Goal: Information Seeking & Learning: Learn about a topic

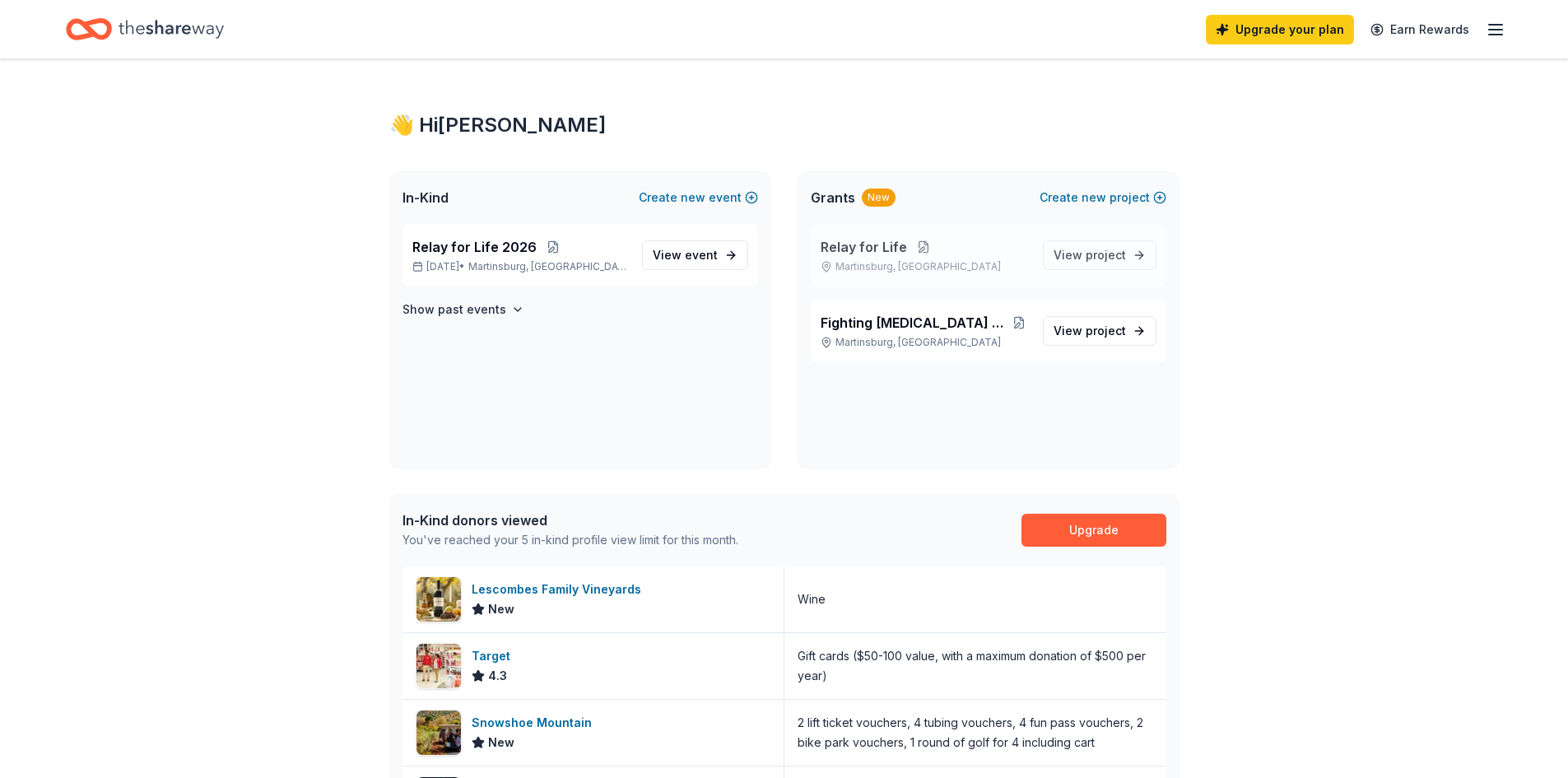
click at [907, 242] on button at bounding box center [923, 247] width 33 height 13
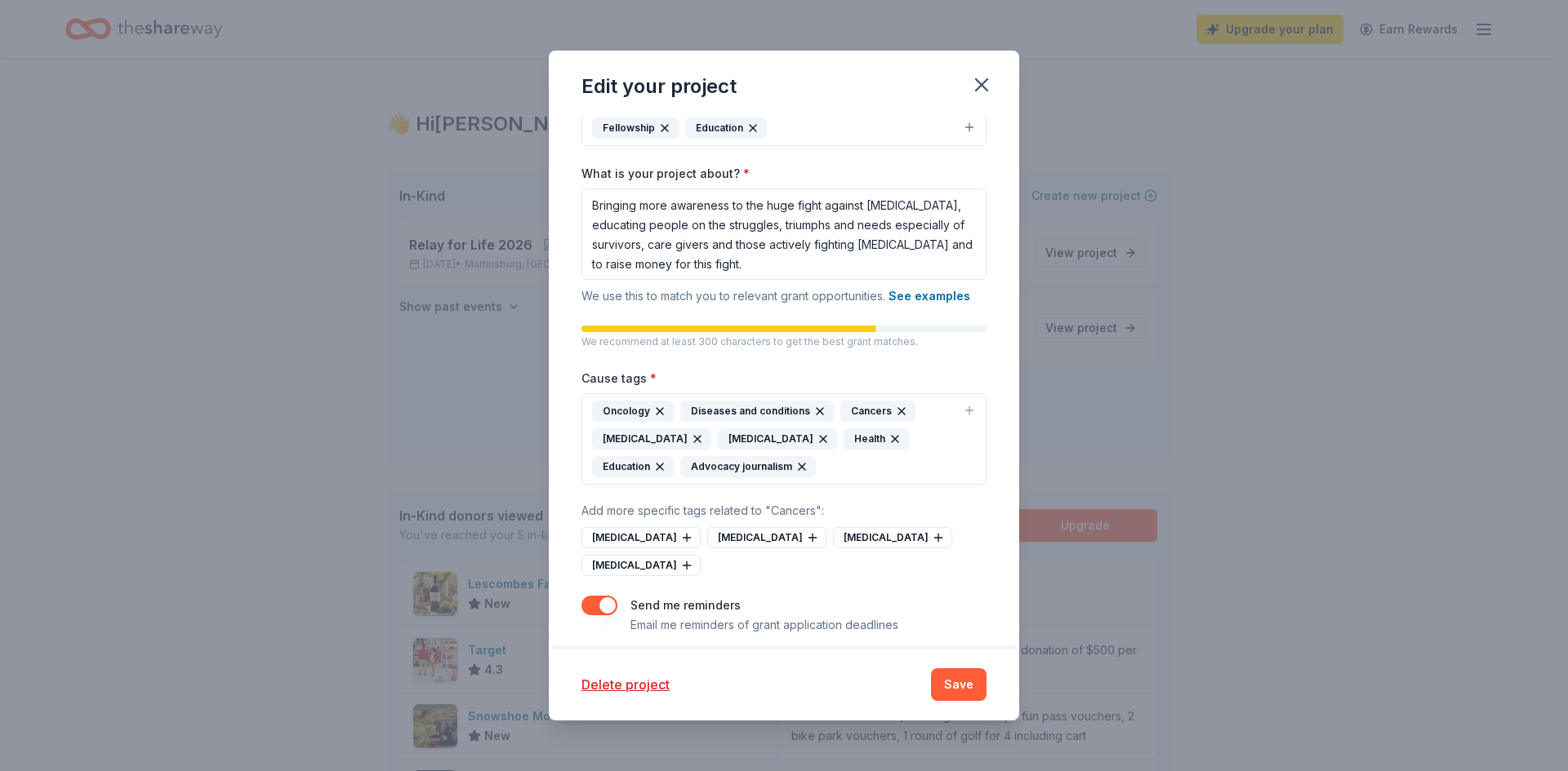
scroll to position [196, 0]
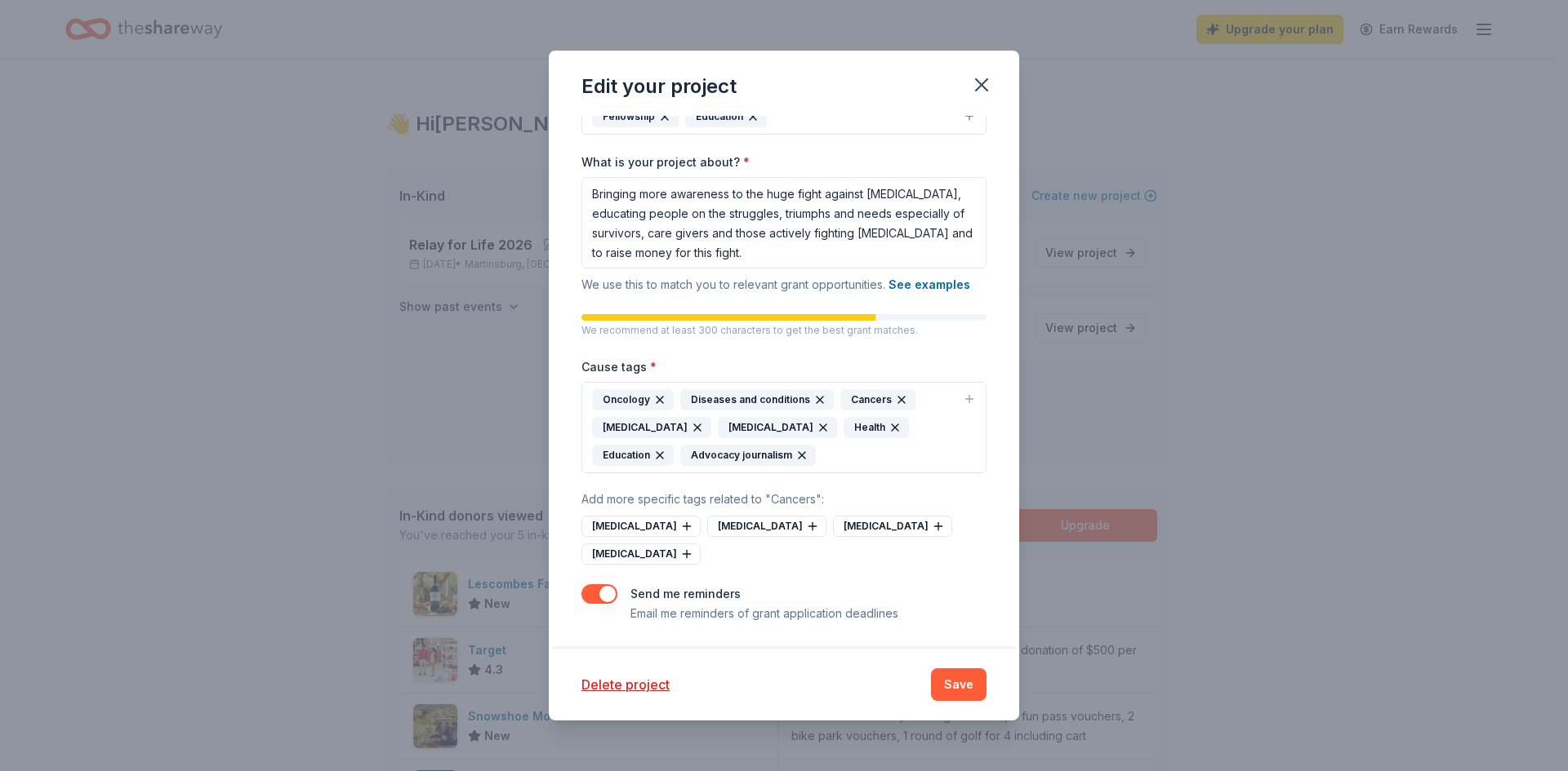
click at [798, 453] on icon "button" at bounding box center [801, 455] width 13 height 13
click at [680, 526] on icon at bounding box center [686, 526] width 13 height 13
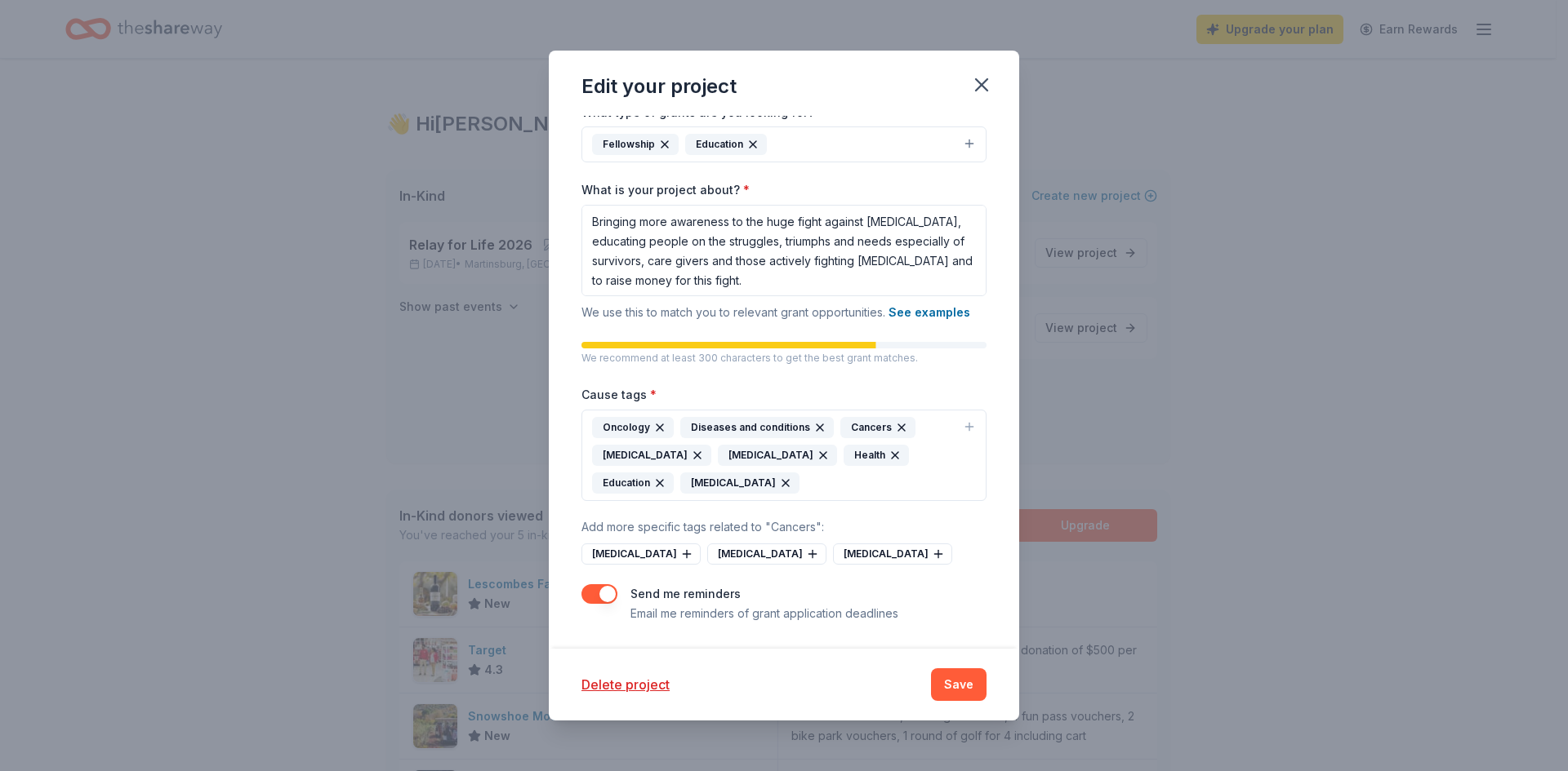
scroll to position [168, 0]
click at [685, 554] on icon at bounding box center [686, 554] width 8 height 0
click at [680, 551] on icon at bounding box center [686, 554] width 13 height 13
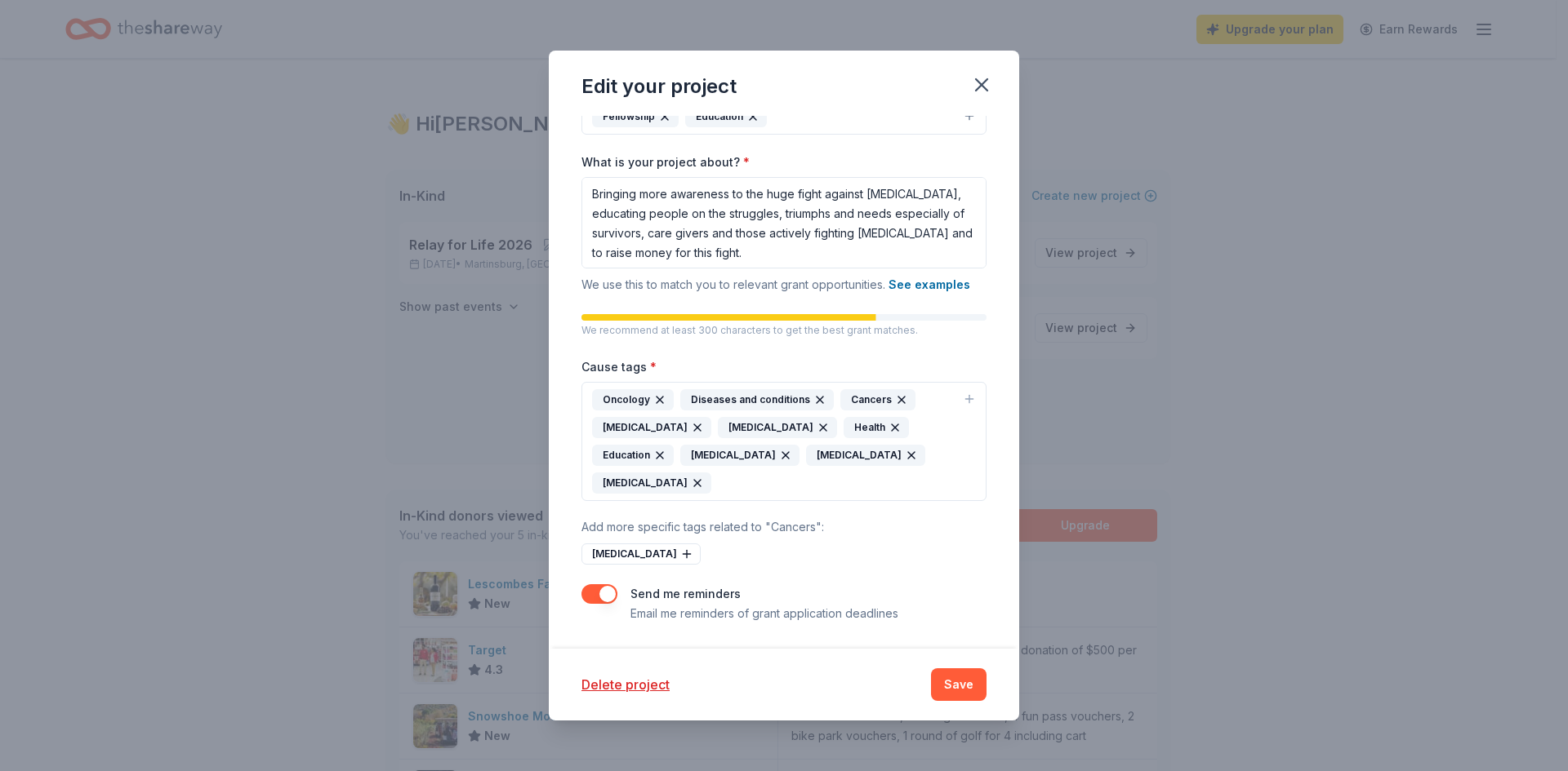
click at [664, 551] on div "Colorectal cancer" at bounding box center [640, 554] width 119 height 21
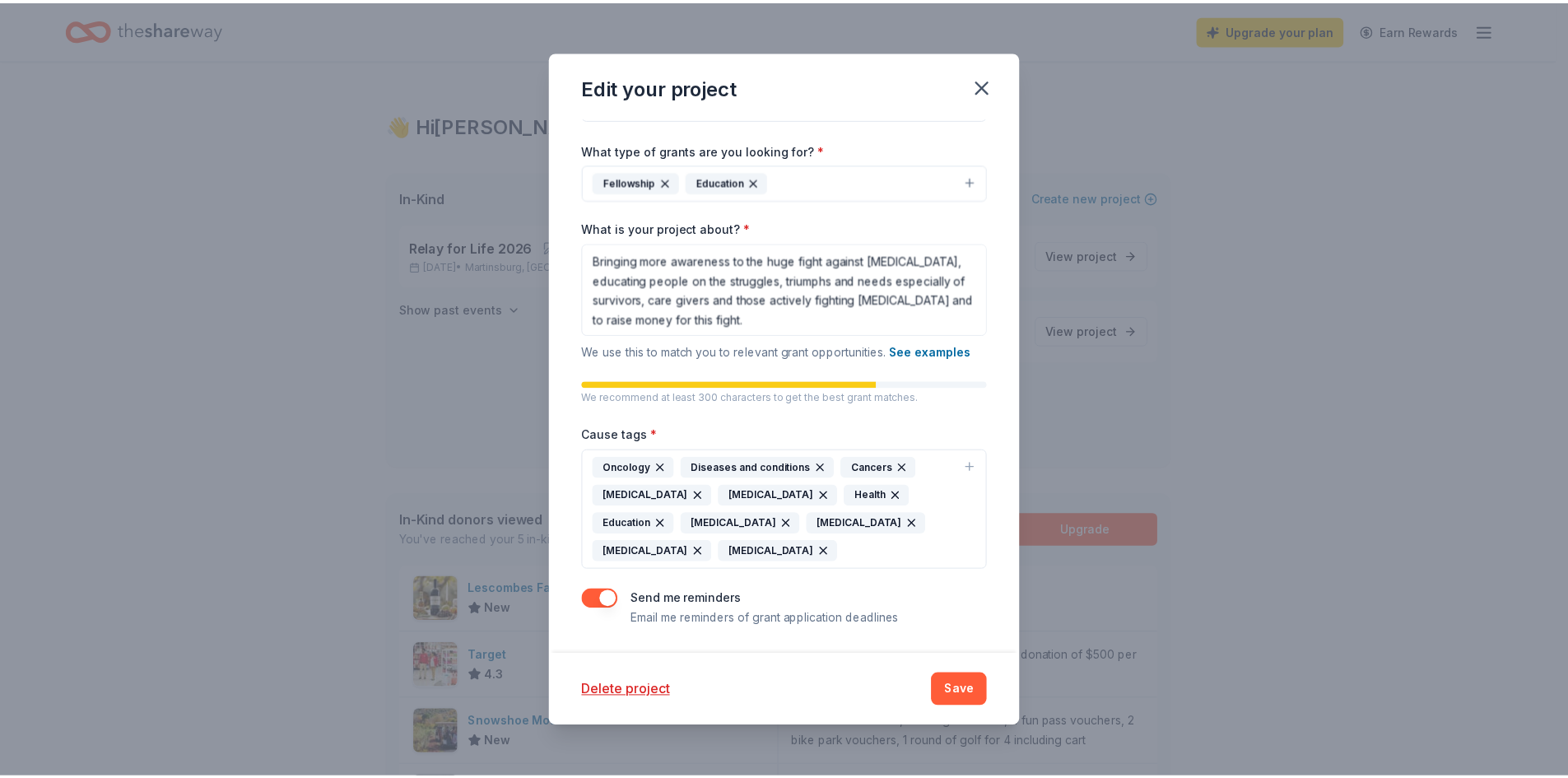
scroll to position [134, 0]
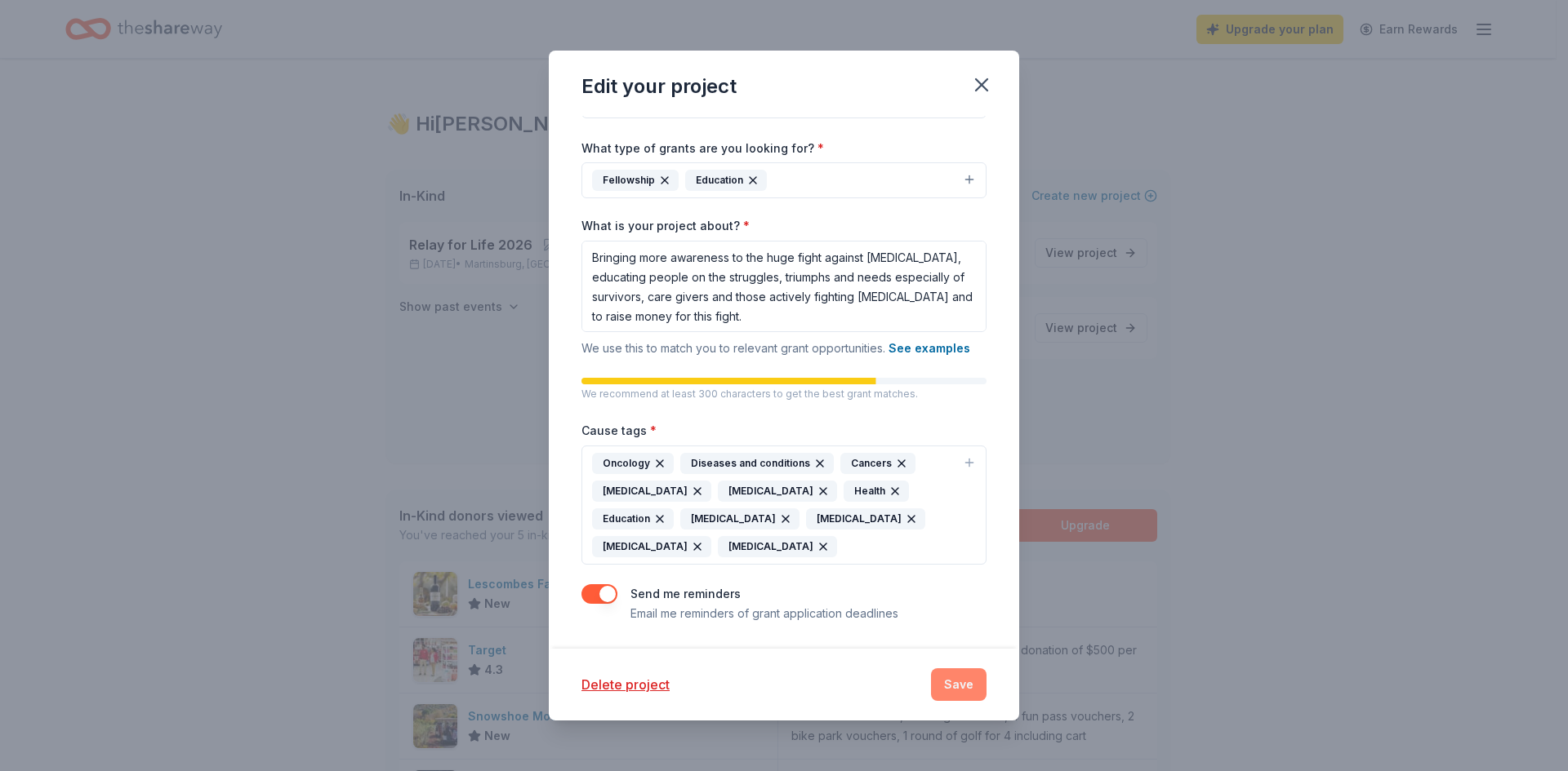
click at [959, 685] on button "Save" at bounding box center [958, 684] width 55 height 32
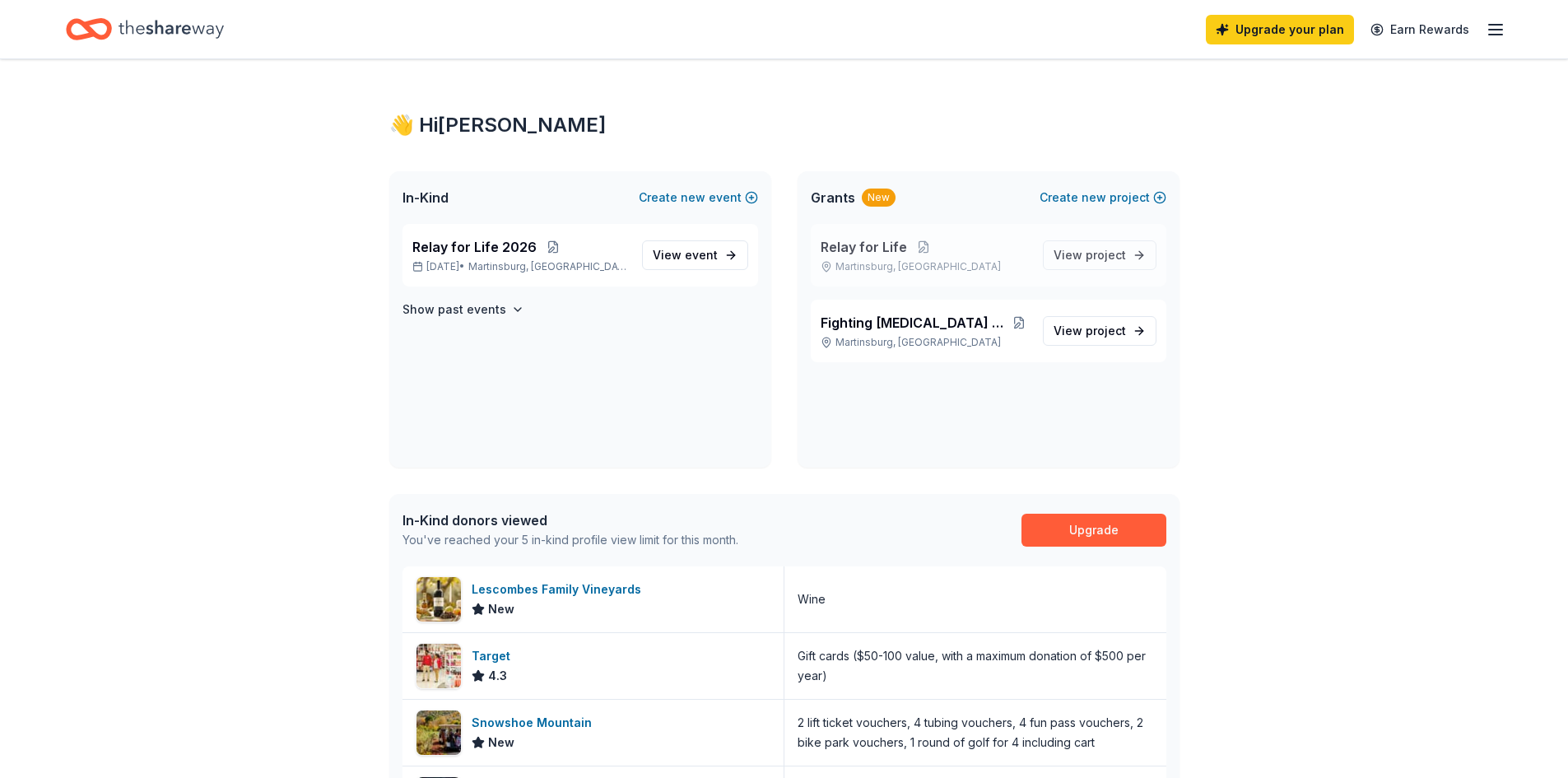
click at [889, 248] on span "Relay for Life" at bounding box center [863, 247] width 86 height 20
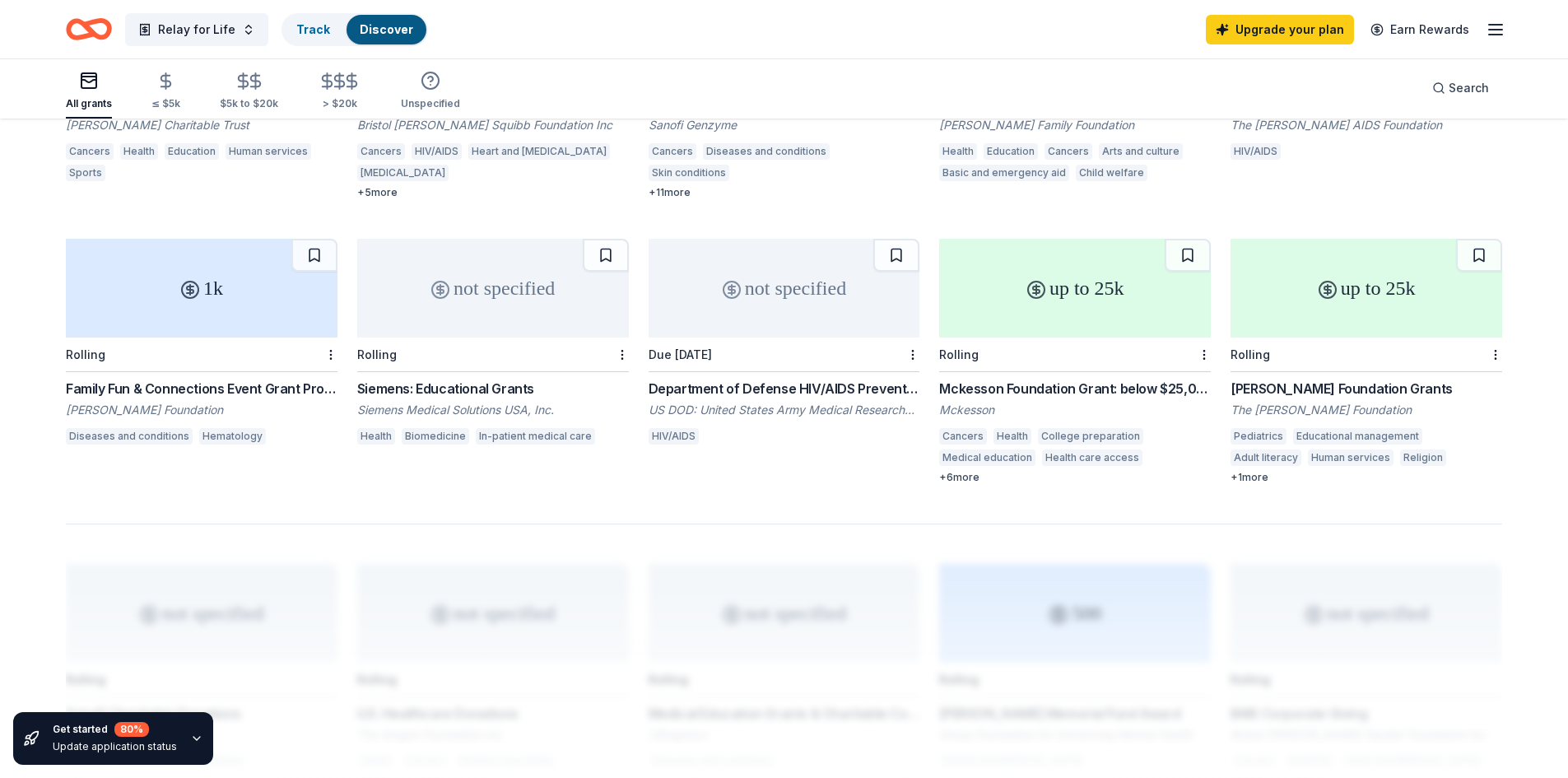
scroll to position [818, 0]
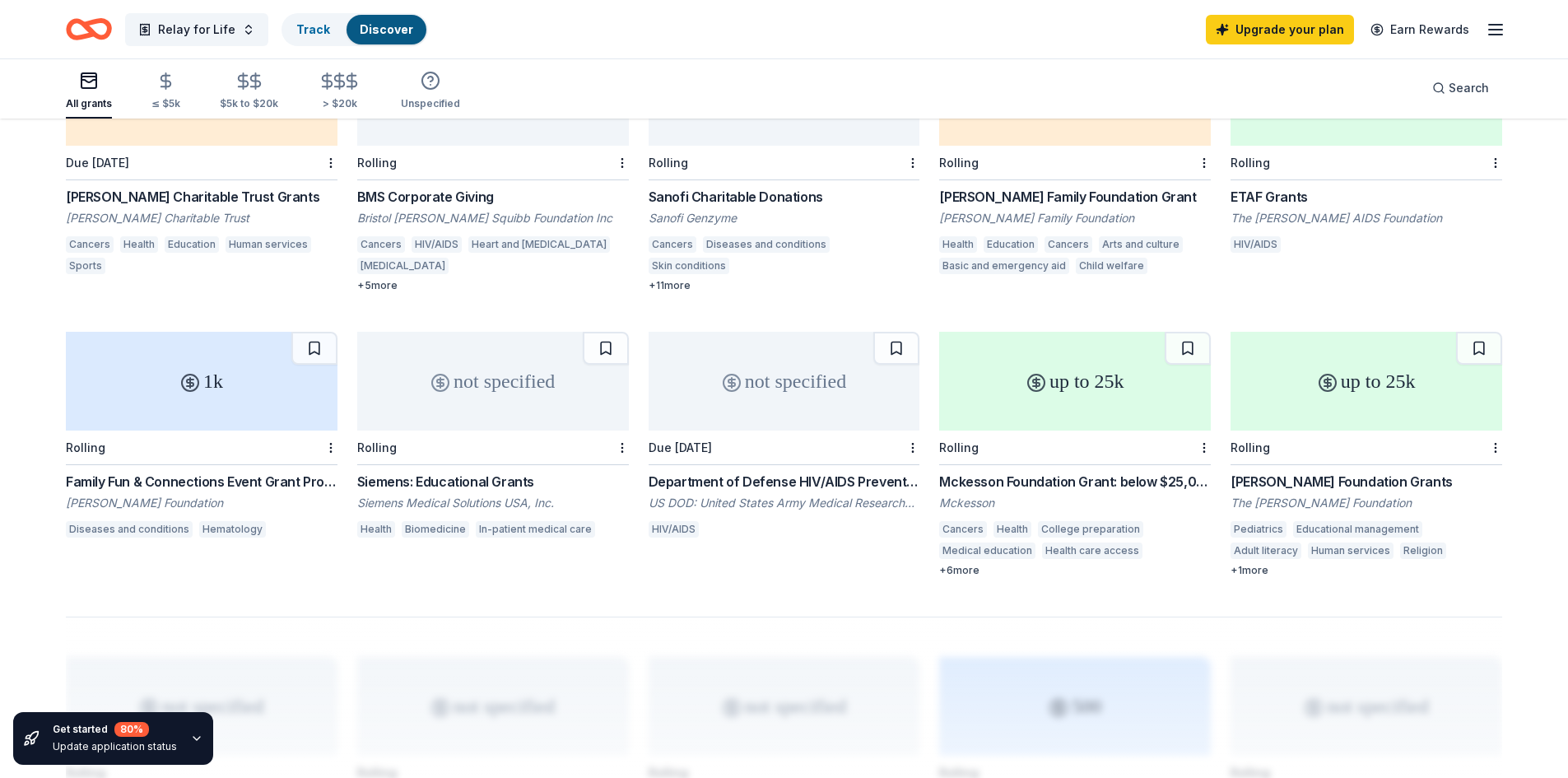
click at [1016, 472] on div "Mckesson Foundation Grant: below $25,000" at bounding box center [1075, 482] width 271 height 20
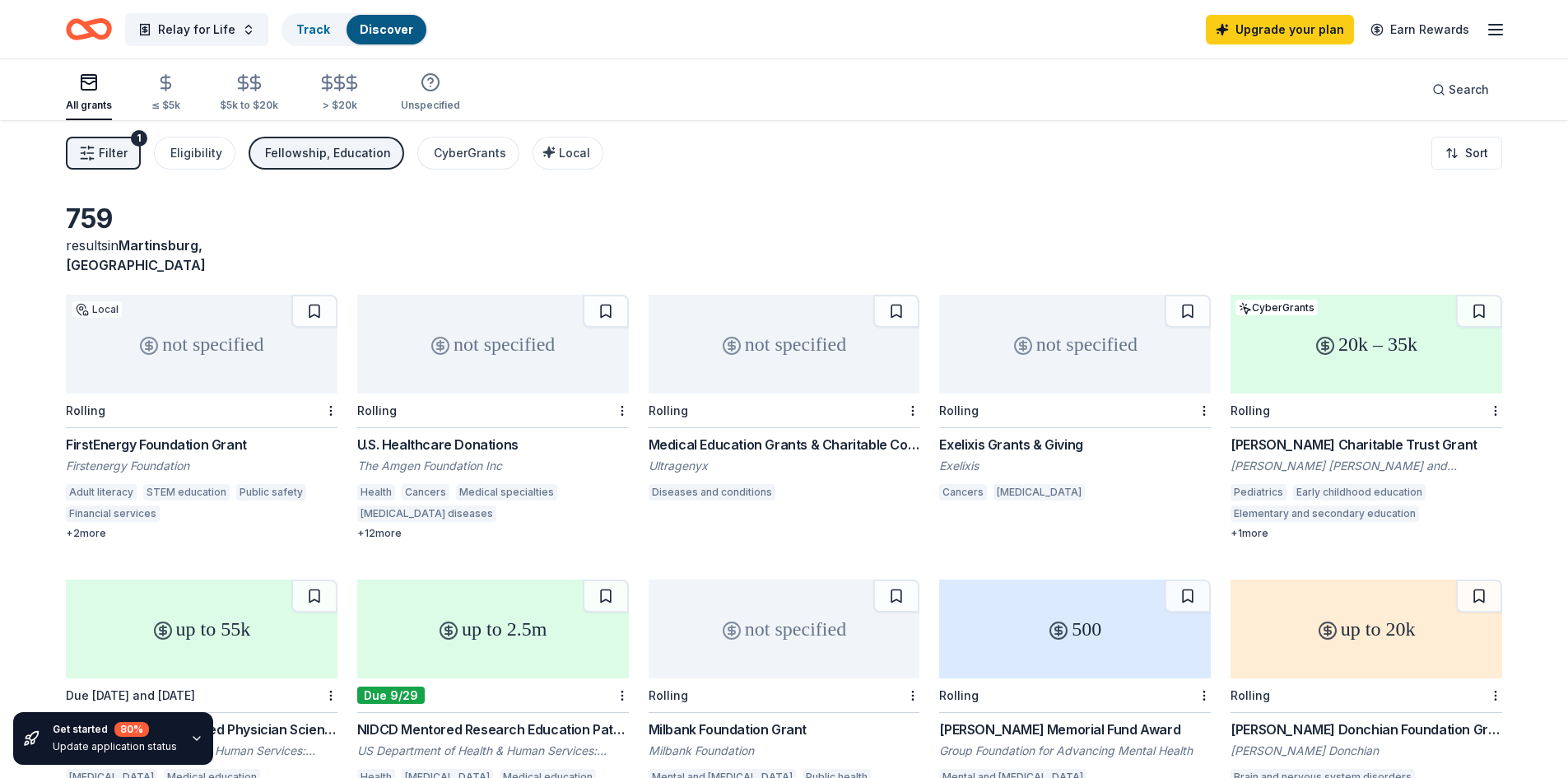
scroll to position [82, 0]
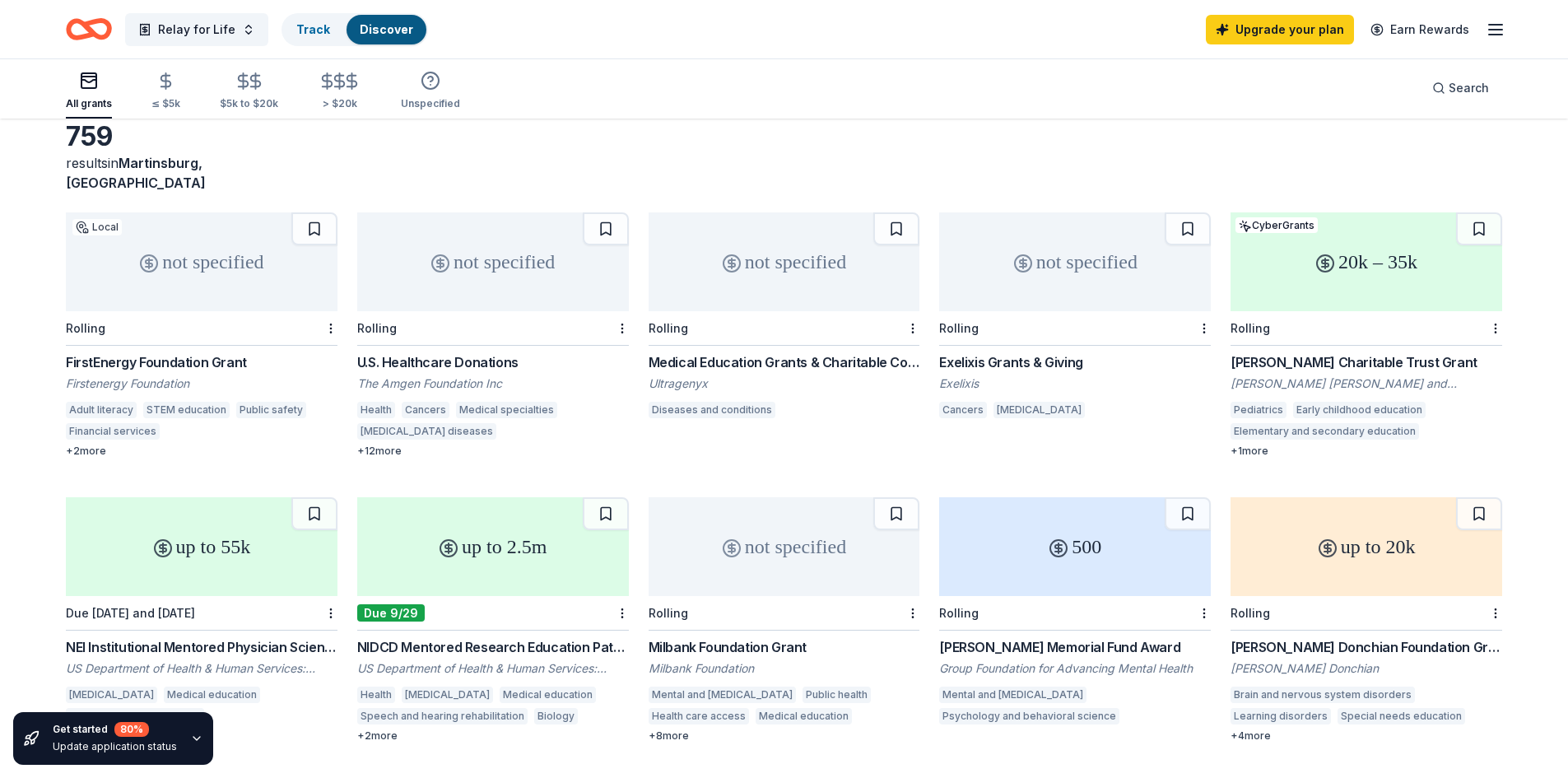
click at [989, 352] on div "Exelixis Grants & Giving" at bounding box center [1075, 362] width 271 height 20
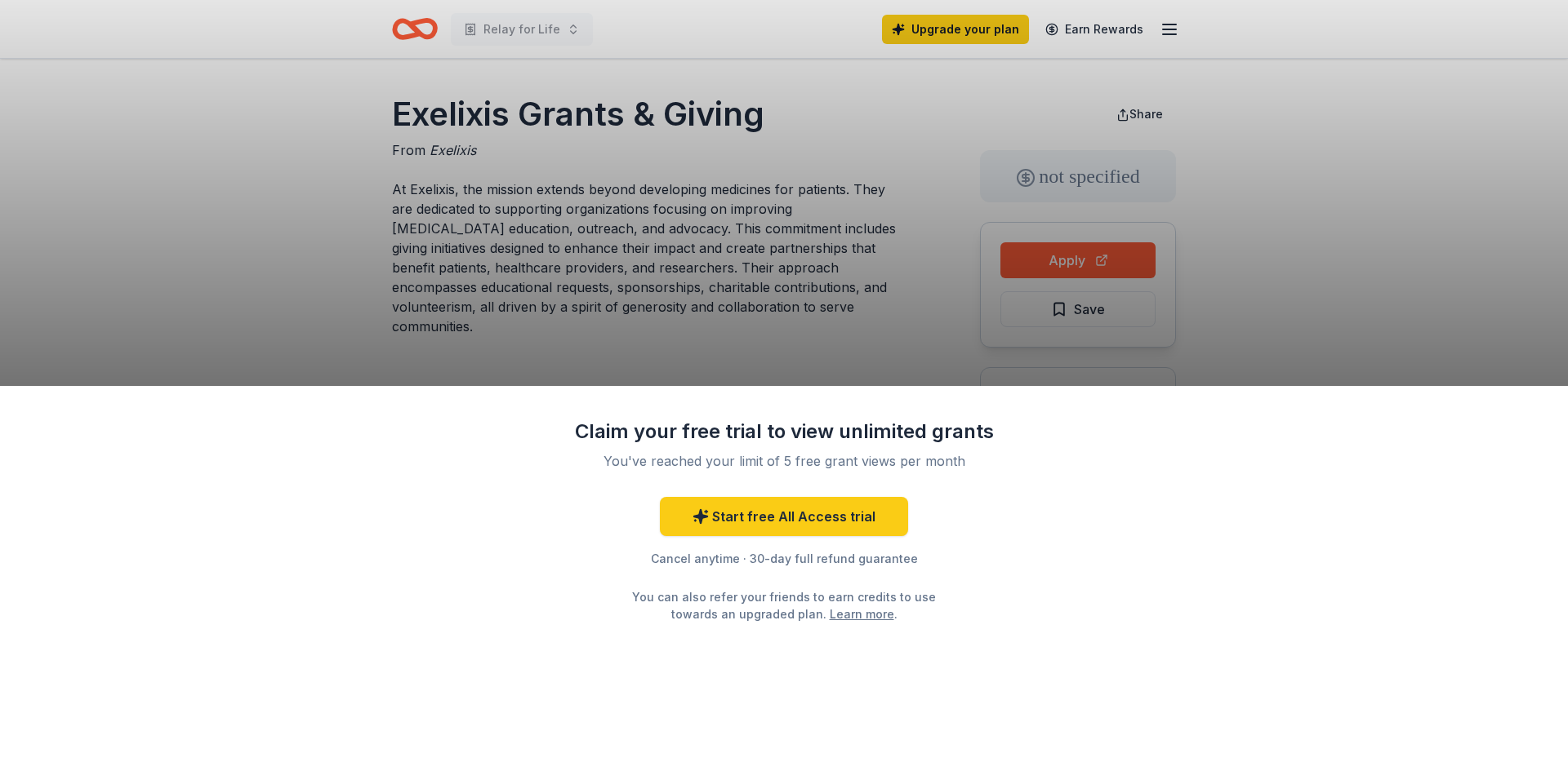
click at [328, 292] on div "Claim your free trial to view unlimited grants You've reached your limit of 5 f…" at bounding box center [784, 386] width 1568 height 771
